Goal: Book appointment/travel/reservation

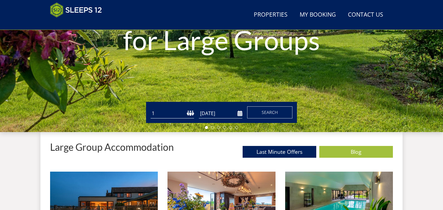
scroll to position [131, 0]
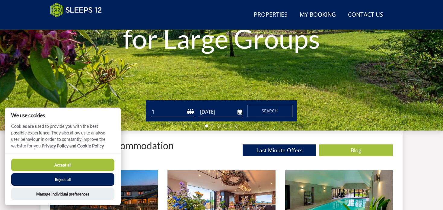
click at [189, 111] on select "1 2 3 4 5 6 7 8 9 10 11 12 13 14 15 16 17 18 19 20 21 22 23 24 25 26 27 28 29 3…" at bounding box center [171, 112] width 43 height 10
click at [158, 113] on select "1 2 3 4 5 6 7 8 9 10 11 12 13 14 15 16 17 18 19 20 21 22 23 24 25 26 27 28 29 3…" at bounding box center [171, 112] width 43 height 10
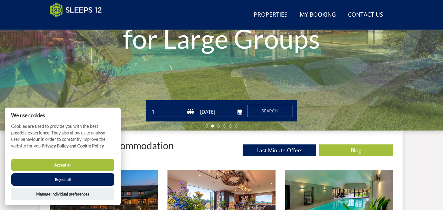
select select "11"
click at [150, 107] on select "1 2 3 4 5 6 7 8 9 10 11 12 13 14 15 16 17 18 19 20 21 22 23 24 25 26 27 28 29 3…" at bounding box center [171, 112] width 43 height 10
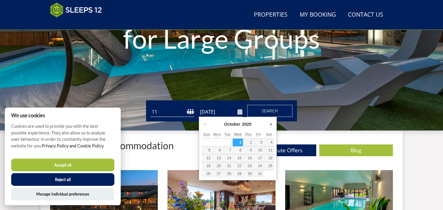
click at [241, 112] on input "[DATE]" at bounding box center [220, 112] width 43 height 10
type input "[DATE]"
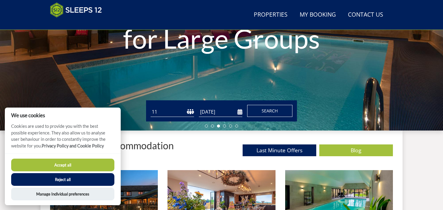
click at [266, 115] on button "Search" at bounding box center [269, 111] width 45 height 12
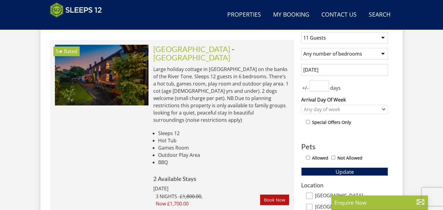
scroll to position [252, 0]
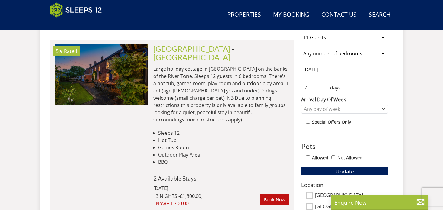
click at [320, 86] on input "number" at bounding box center [318, 85] width 19 height 11
click at [324, 84] on input "1" at bounding box center [318, 85] width 19 height 11
click at [324, 84] on input "2" at bounding box center [318, 85] width 19 height 11
type input "3"
click at [324, 84] on input "3" at bounding box center [318, 85] width 19 height 11
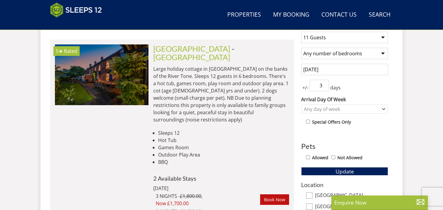
click at [298, 115] on div "1 Guest 2 Guests 3 Guests 4 Guests 5 Guests 6 Guests 7 Guests 8 Guests 9 Guests…" at bounding box center [344, 171] width 96 height 289
click at [306, 111] on div "Any day of week" at bounding box center [341, 109] width 78 height 7
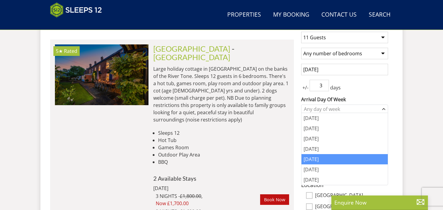
click at [310, 160] on div "[DATE]" at bounding box center [344, 159] width 86 height 10
click at [296, 131] on div "1 Guest 2 Guests 3 Guests 4 Guests 5 Guests 6 Guests 7 Guests 8 Guests 9 Guests…" at bounding box center [344, 171] width 96 height 289
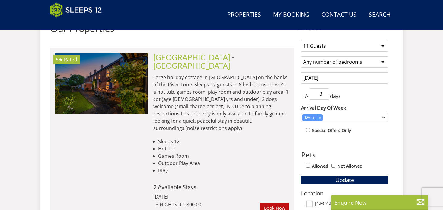
scroll to position [243, 0]
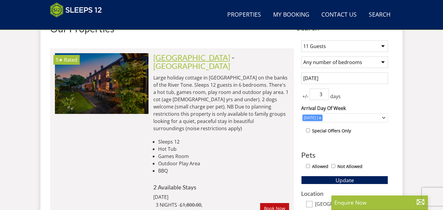
click at [164, 56] on link "[GEOGRAPHIC_DATA]" at bounding box center [191, 57] width 77 height 9
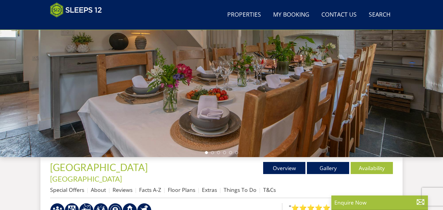
scroll to position [104, 0]
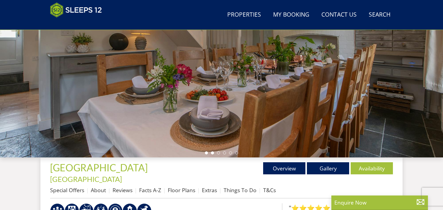
click at [212, 151] on li at bounding box center [212, 152] width 3 height 3
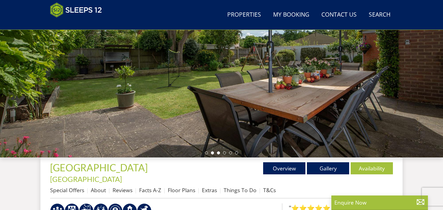
click at [217, 152] on li at bounding box center [218, 152] width 3 height 3
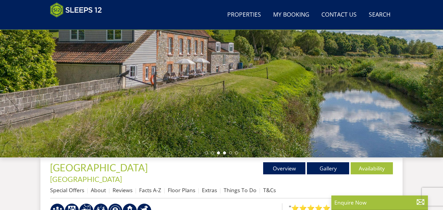
click at [223, 152] on li at bounding box center [224, 152] width 3 height 3
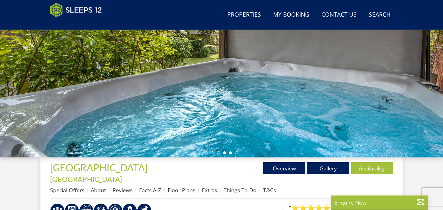
click at [231, 152] on li at bounding box center [230, 152] width 3 height 3
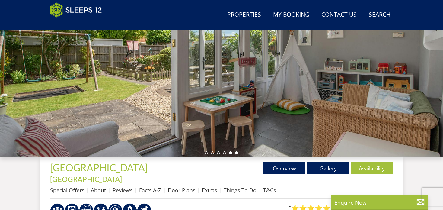
click at [237, 152] on li at bounding box center [236, 152] width 3 height 3
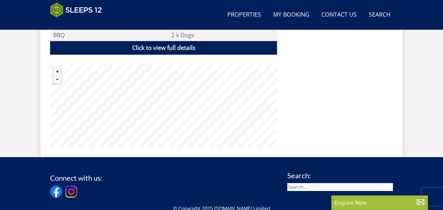
scroll to position [488, 0]
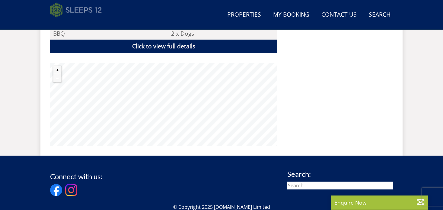
scroll to position [243, 0]
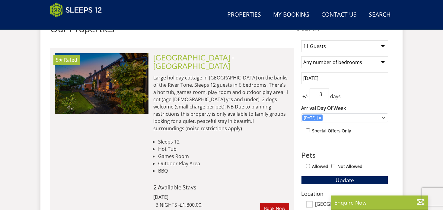
scroll to position [131, 0]
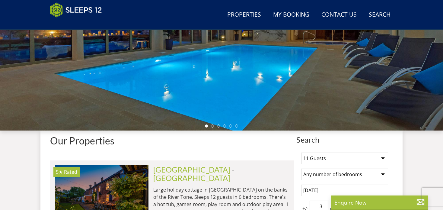
select select "11"
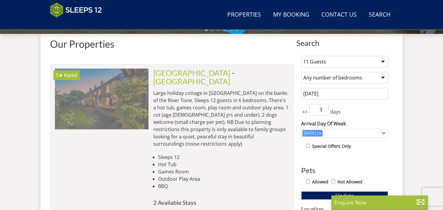
scroll to position [228, 0]
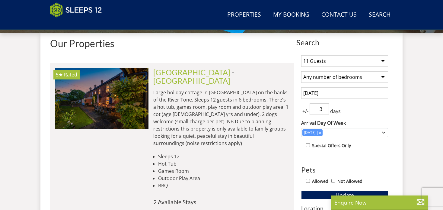
scroll to position [131, 0]
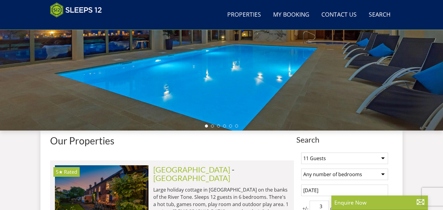
select select "11"
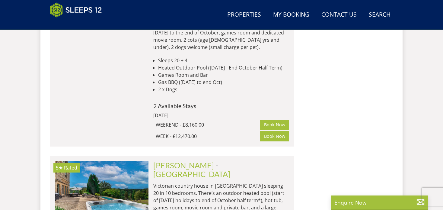
scroll to position [1047, 0]
select select "11"
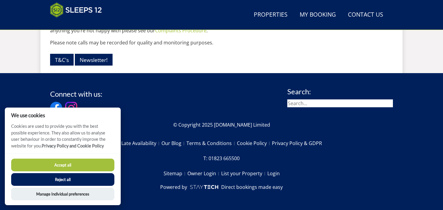
scroll to position [131, 0]
